Goal: Task Accomplishment & Management: Manage account settings

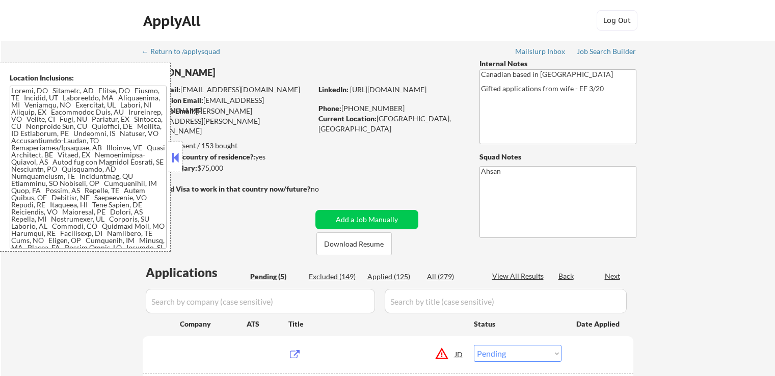
select select ""pending""
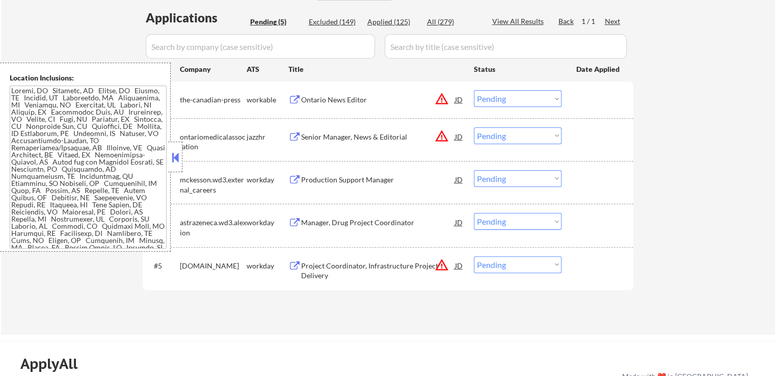
scroll to position [306, 0]
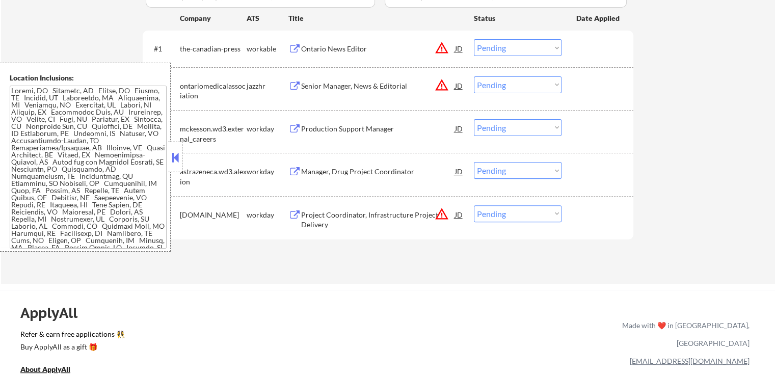
click at [308, 49] on div "Ontario News Editor" at bounding box center [378, 49] width 154 height 10
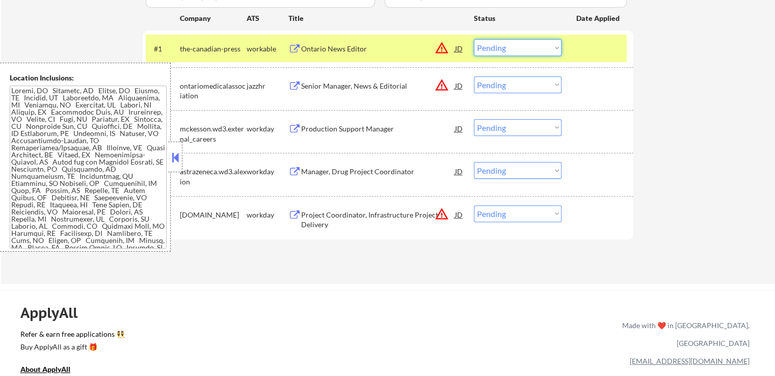
click at [506, 51] on select "Choose an option... Pending Applied Excluded (Questions) Excluded (Expired) Exc…" at bounding box center [518, 47] width 88 height 17
click at [474, 39] on select "Choose an option... Pending Applied Excluded (Questions) Excluded (Expired) Exc…" at bounding box center [518, 47] width 88 height 17
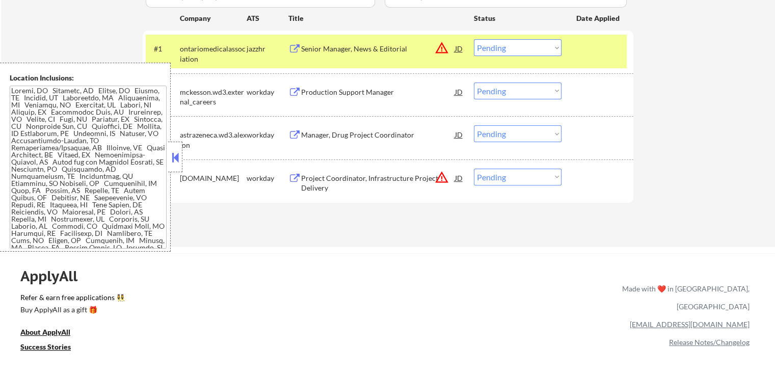
click at [308, 47] on div "Senior Manager, News & Editorial" at bounding box center [378, 49] width 154 height 10
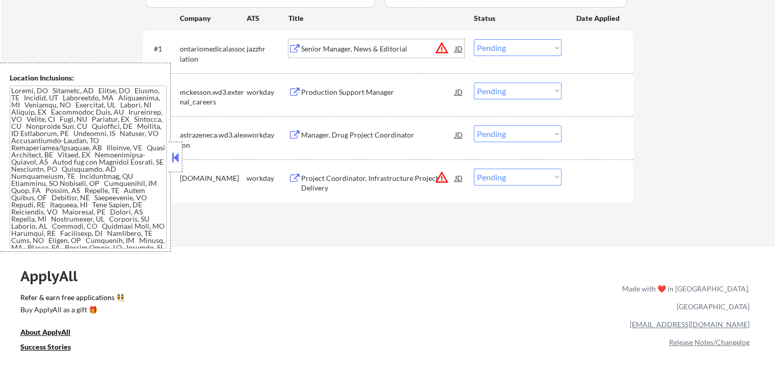
click at [496, 47] on select "Choose an option... Pending Applied Excluded (Questions) Excluded (Expired) Exc…" at bounding box center [518, 47] width 88 height 17
click at [474, 39] on select "Choose an option... Pending Applied Excluded (Questions) Excluded (Expired) Exc…" at bounding box center [518, 47] width 88 height 17
select select ""pending""
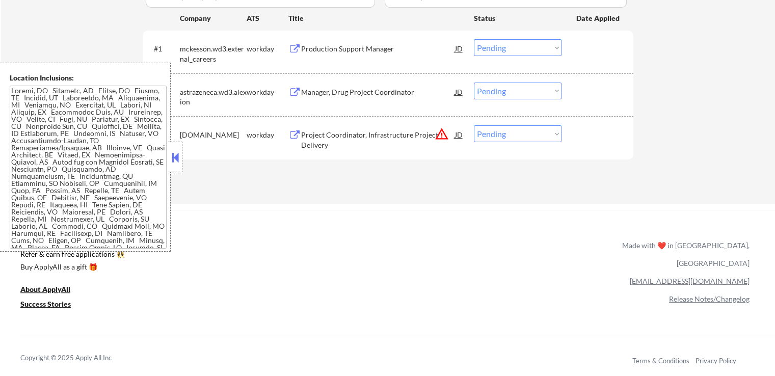
click at [334, 50] on div "Production Support Manager" at bounding box center [378, 49] width 154 height 10
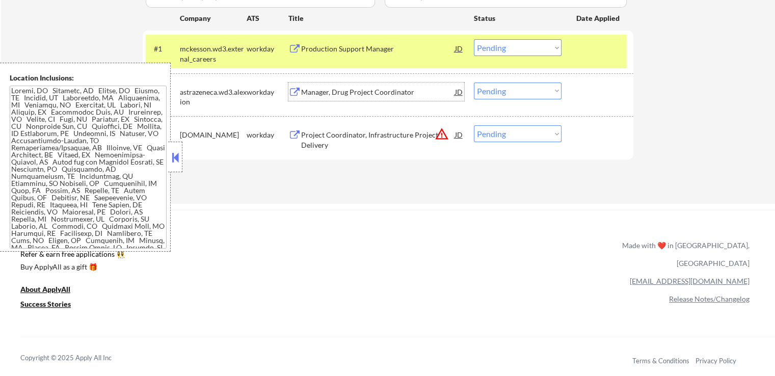
click at [325, 87] on div "Manager, Drug Project Coordinator" at bounding box center [378, 92] width 154 height 10
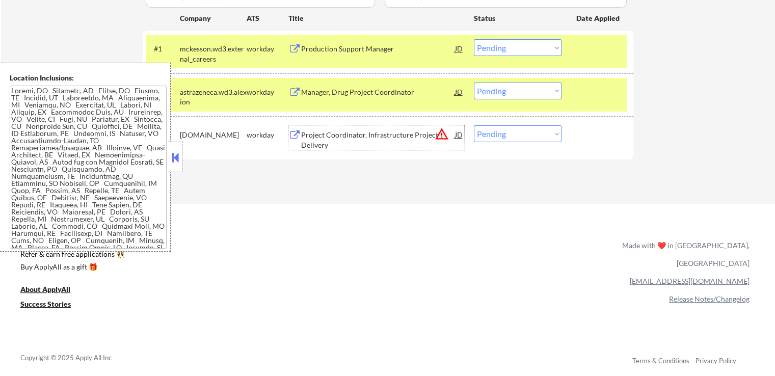
click at [306, 135] on div "Project Coordinator, Infrastructure Project Delivery" at bounding box center [378, 140] width 154 height 20
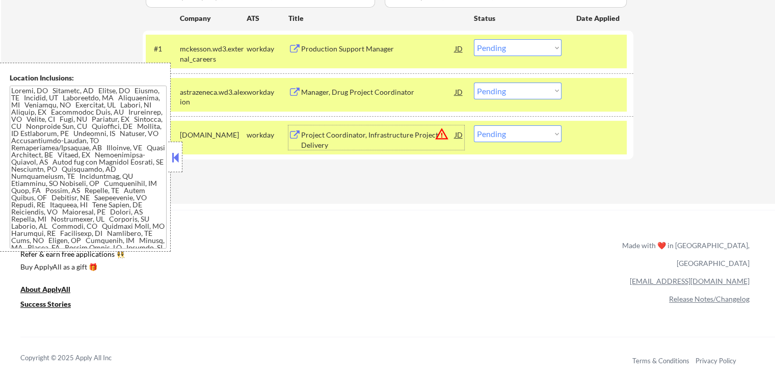
click at [478, 136] on select "Choose an option... Pending Applied Excluded (Questions) Excluded (Expired) Exc…" at bounding box center [518, 133] width 88 height 17
select select ""excluded__expired_""
click at [474, 125] on select "Choose an option... Pending Applied Excluded (Questions) Excluded (Expired) Exc…" at bounding box center [518, 133] width 88 height 17
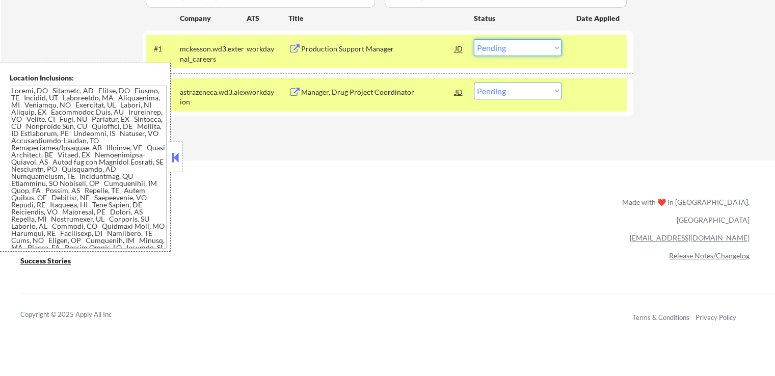
click at [504, 45] on select "Choose an option... Pending Applied Excluded (Questions) Excluded (Expired) Exc…" at bounding box center [518, 47] width 88 height 17
click at [474, 39] on select "Choose an option... Pending Applied Excluded (Questions) Excluded (Expired) Exc…" at bounding box center [518, 47] width 88 height 17
select select ""pending""
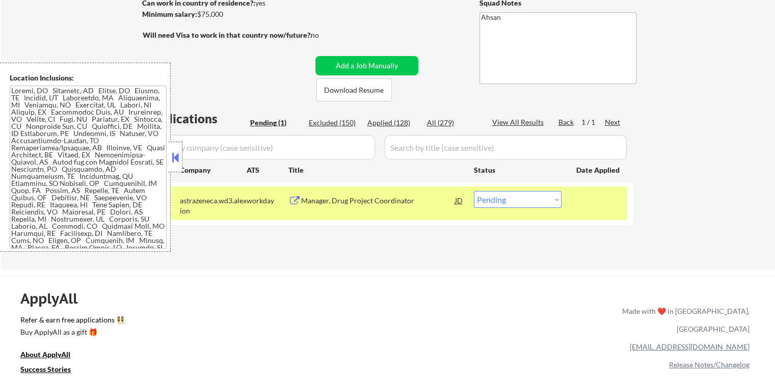
scroll to position [153, 0]
